Goal: Check status

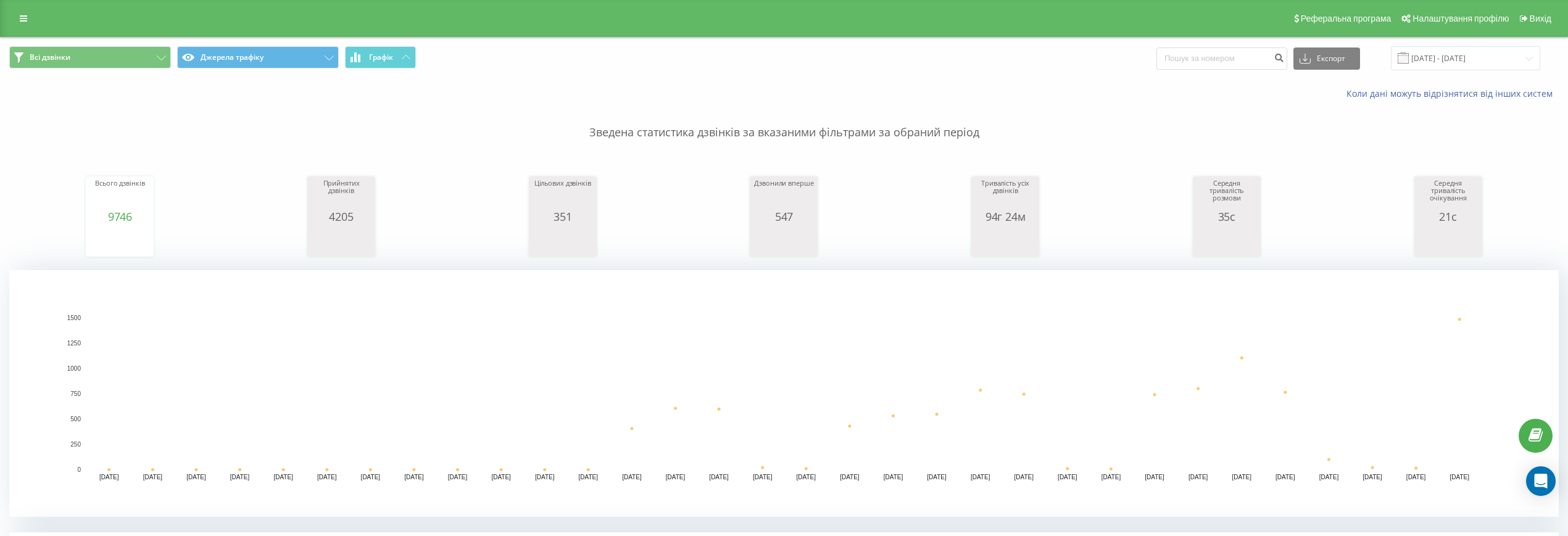
scroll to position [154, 0]
click at [1469, 56] on input "[DATE] - [DATE]" at bounding box center [1465, 58] width 149 height 24
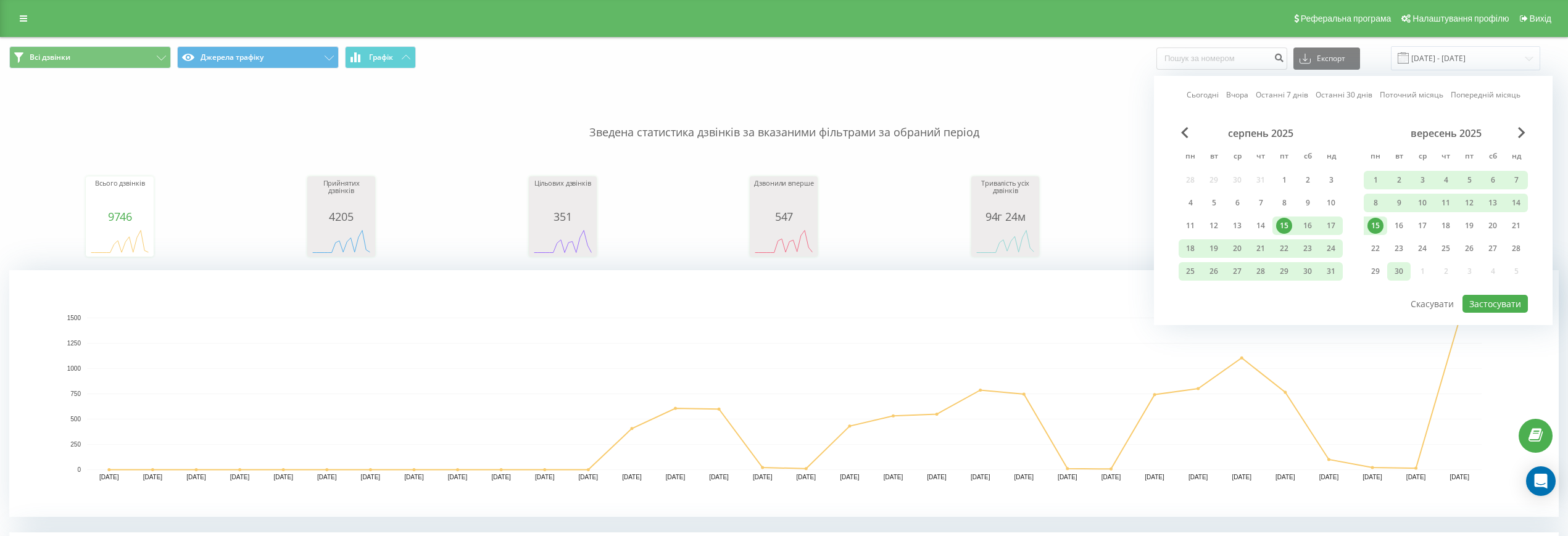
click at [1405, 270] on div "30" at bounding box center [1398, 270] width 16 height 16
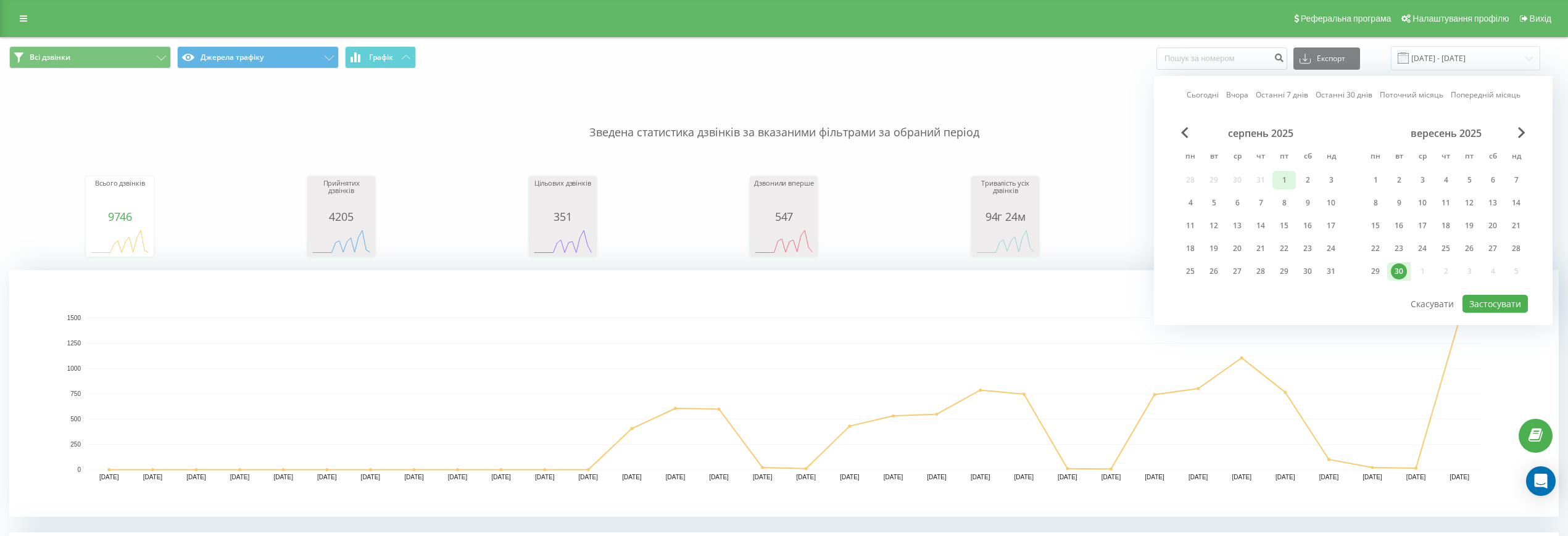
click at [1284, 179] on div "1" at bounding box center [1283, 179] width 16 height 16
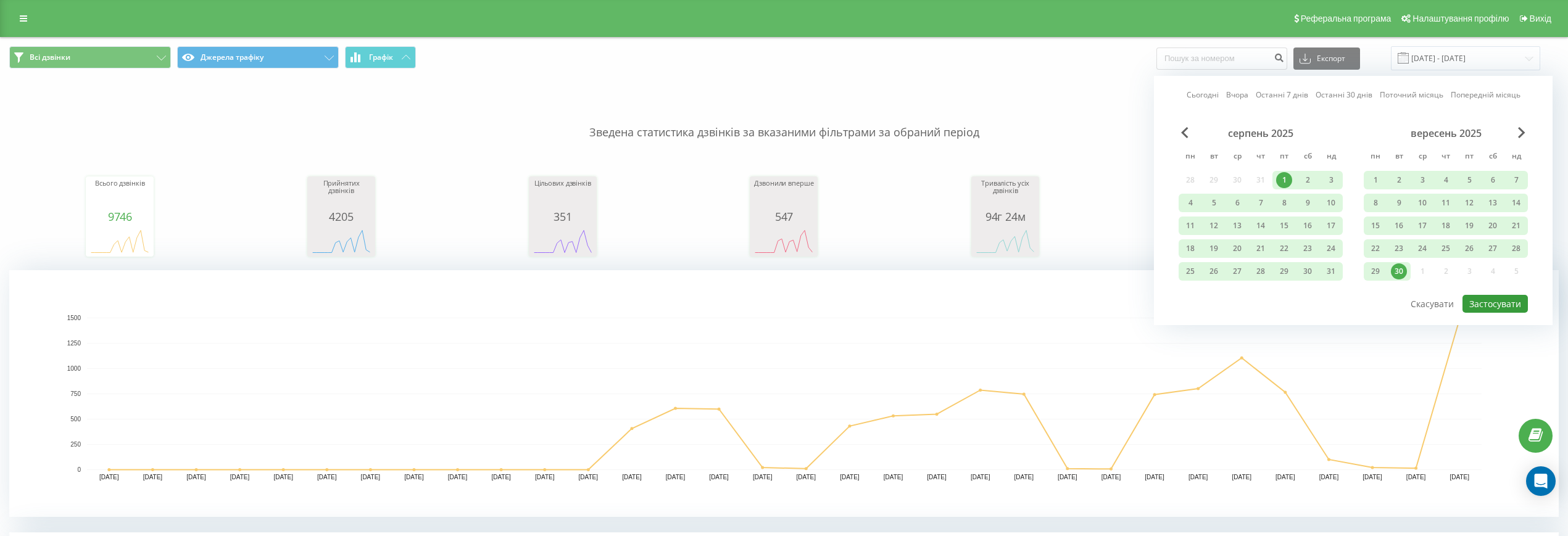
click at [1511, 301] on button "Застосувати" at bounding box center [1495, 304] width 66 height 18
type input "01.08.2025 - 30.09.2025"
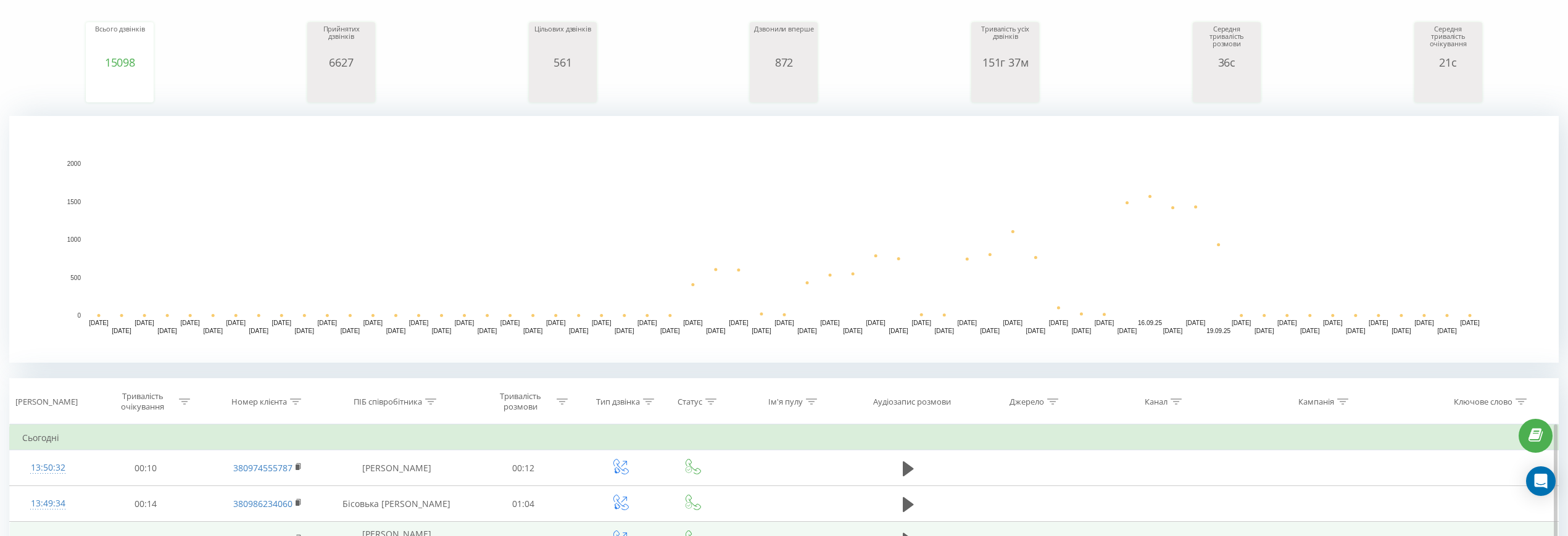
scroll to position [309, 0]
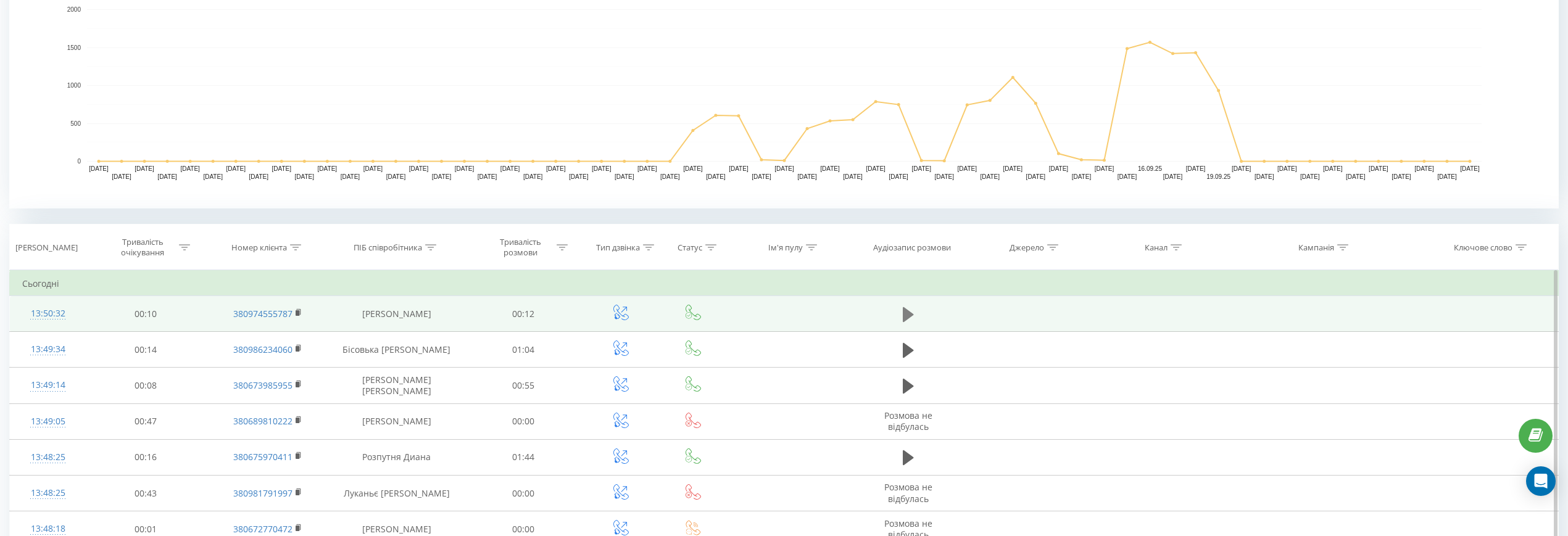
click at [910, 316] on icon at bounding box center [907, 314] width 11 height 15
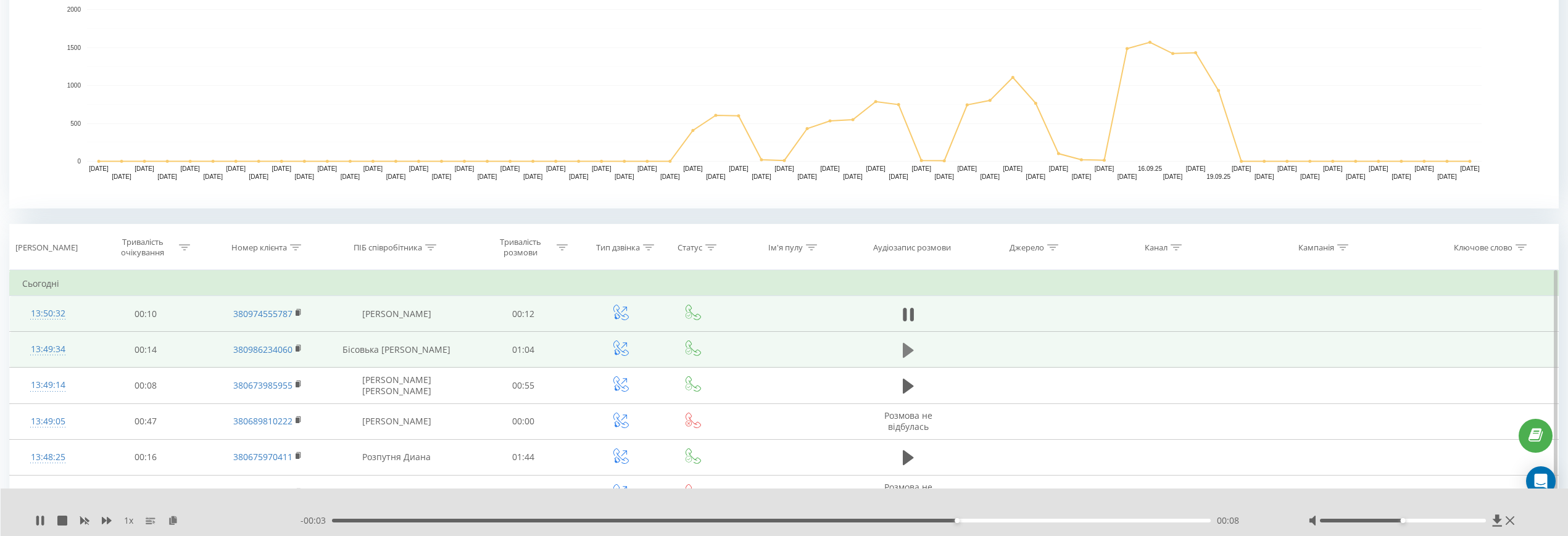
click at [908, 347] on icon at bounding box center [907, 350] width 11 height 15
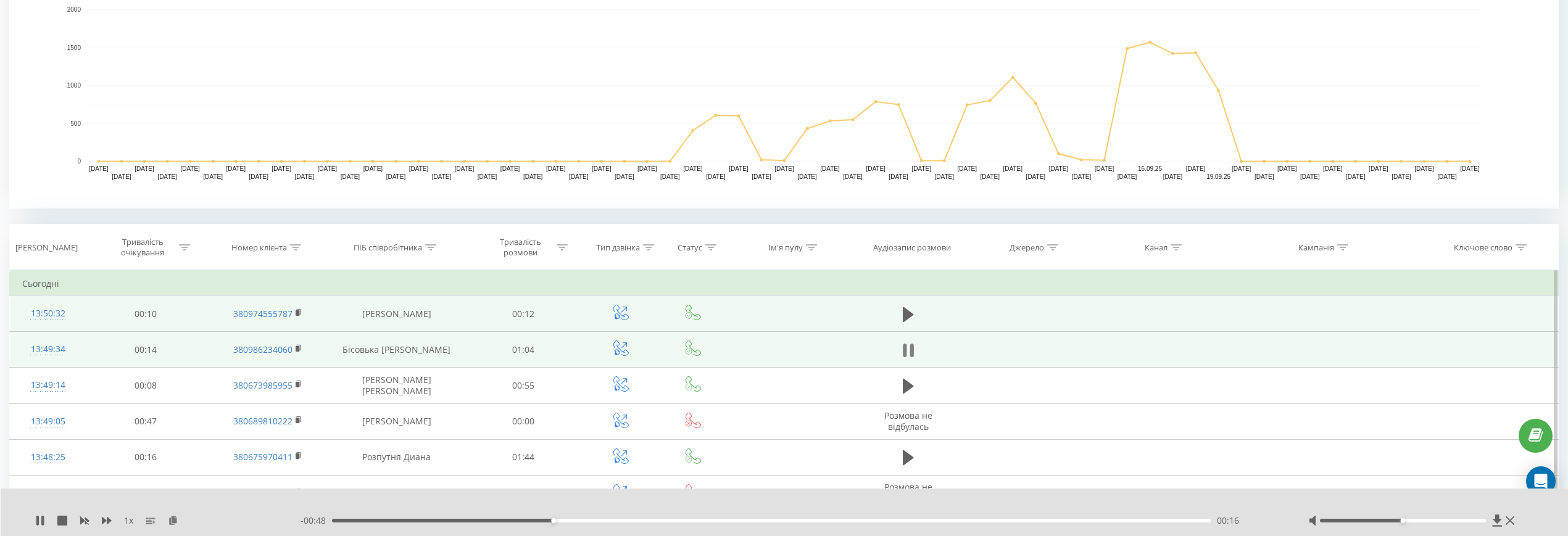
click at [910, 349] on icon at bounding box center [907, 350] width 11 height 17
